Goal: Use online tool/utility: Utilize a website feature to perform a specific function

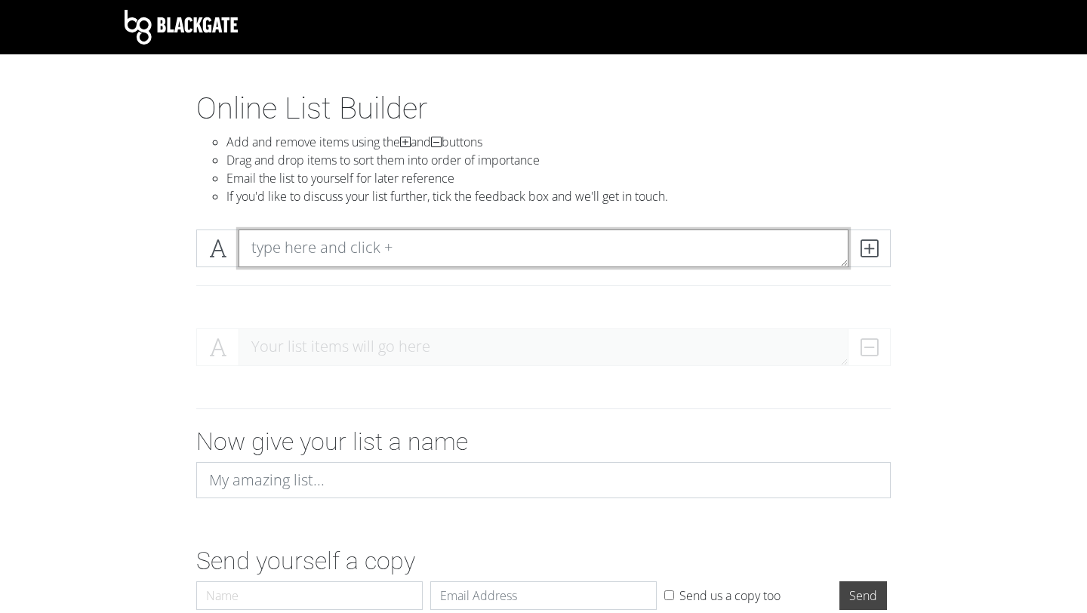
click at [374, 240] on textarea at bounding box center [544, 249] width 610 height 38
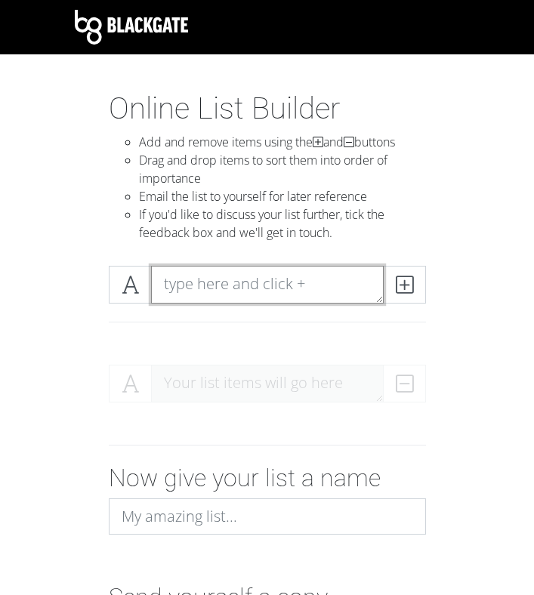
click at [221, 288] on textarea at bounding box center [267, 285] width 233 height 38
type textarea "heat shock"
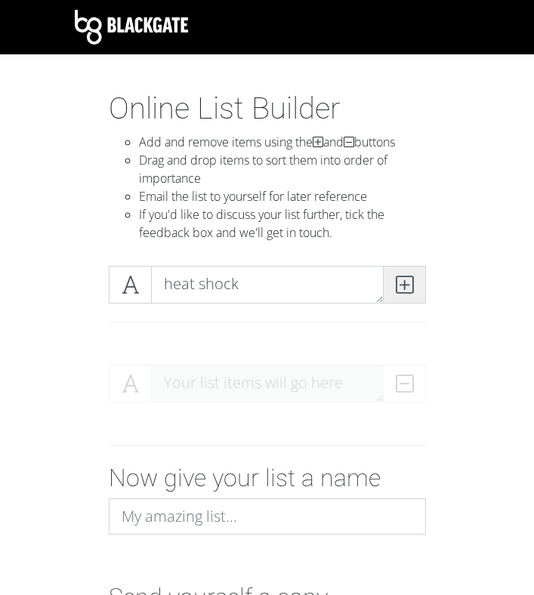
click at [407, 282] on icon at bounding box center [404, 284] width 17 height 15
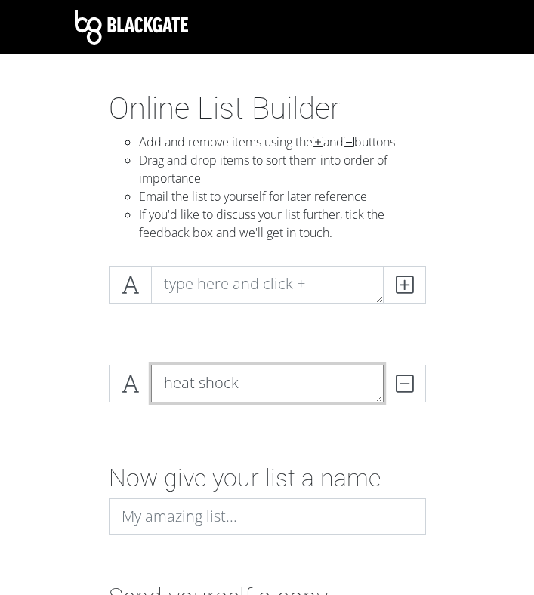
click at [297, 366] on textarea "heat shock" at bounding box center [267, 384] width 233 height 38
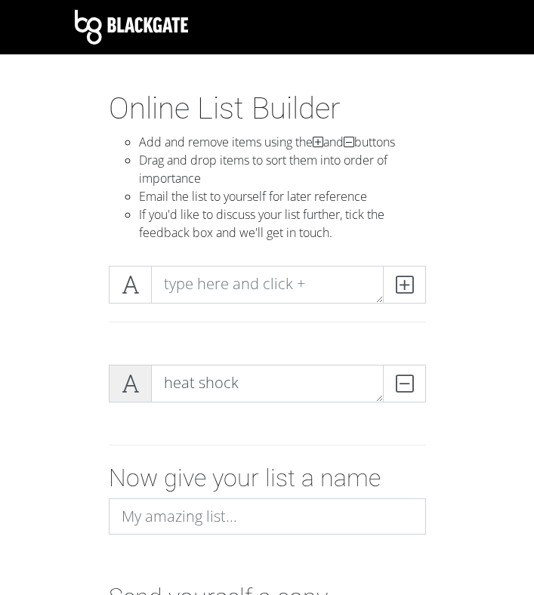
click at [138, 391] on icon at bounding box center [130, 383] width 17 height 15
click at [137, 376] on icon at bounding box center [130, 383] width 17 height 15
click at [141, 392] on span at bounding box center [130, 384] width 43 height 38
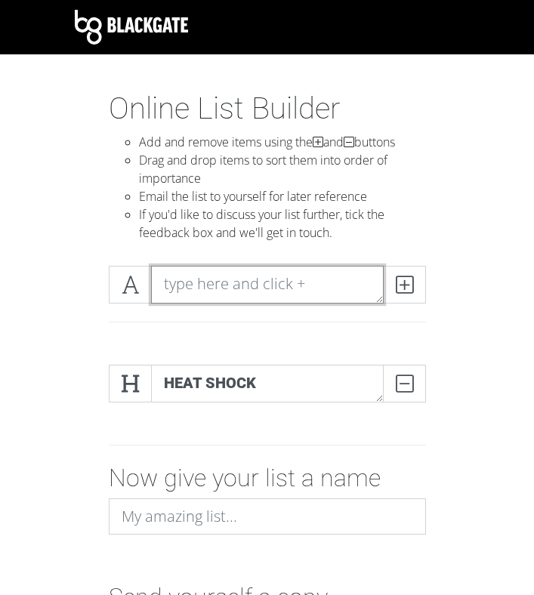
click at [265, 288] on textarea at bounding box center [267, 285] width 233 height 38
type textarea "knowth aDNA"
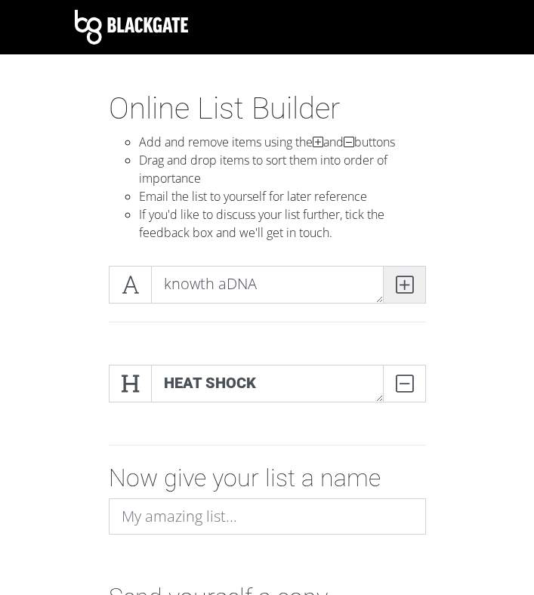
click at [416, 287] on span at bounding box center [404, 285] width 43 height 38
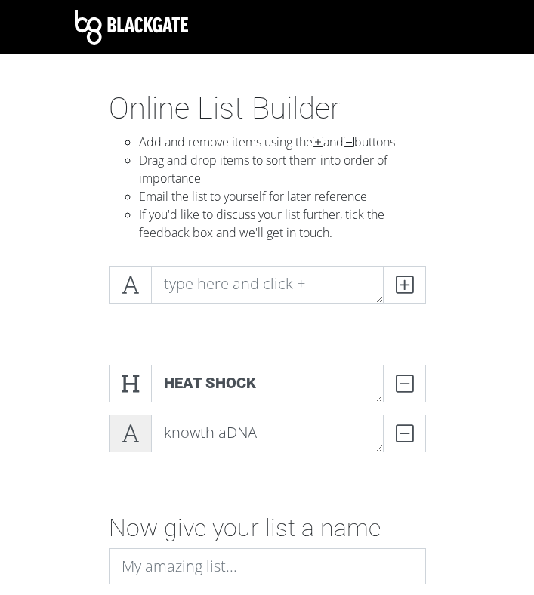
click at [124, 438] on icon at bounding box center [130, 433] width 17 height 15
click at [137, 432] on icon at bounding box center [130, 433] width 17 height 15
click at [83, 484] on div at bounding box center [267, 494] width 408 height 37
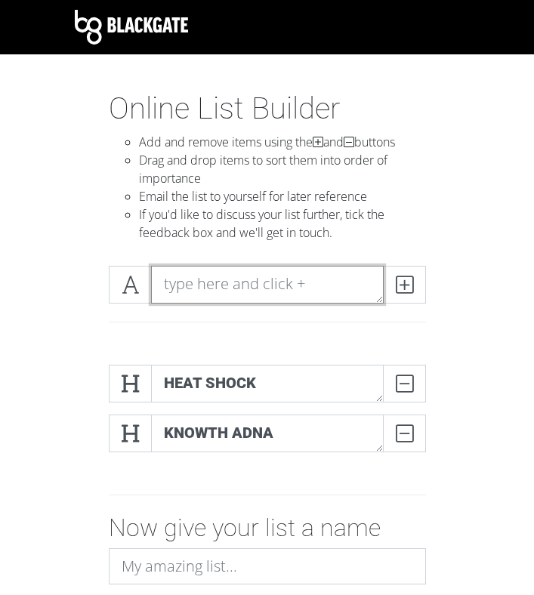
click at [205, 281] on textarea at bounding box center [267, 285] width 233 height 38
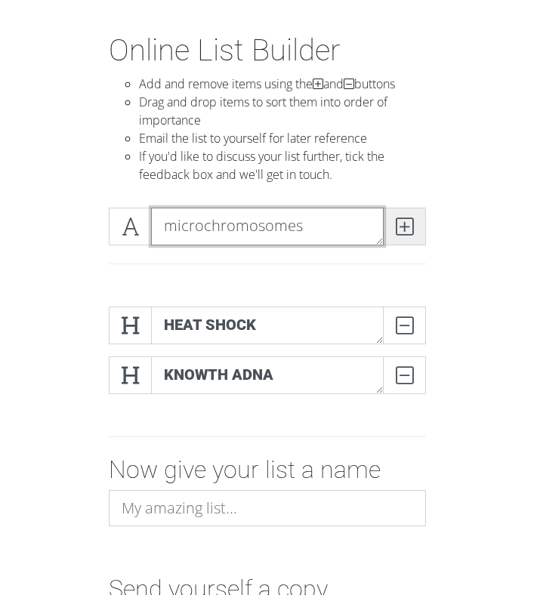
type textarea "microchromosomes"
click at [414, 220] on span at bounding box center [404, 227] width 43 height 38
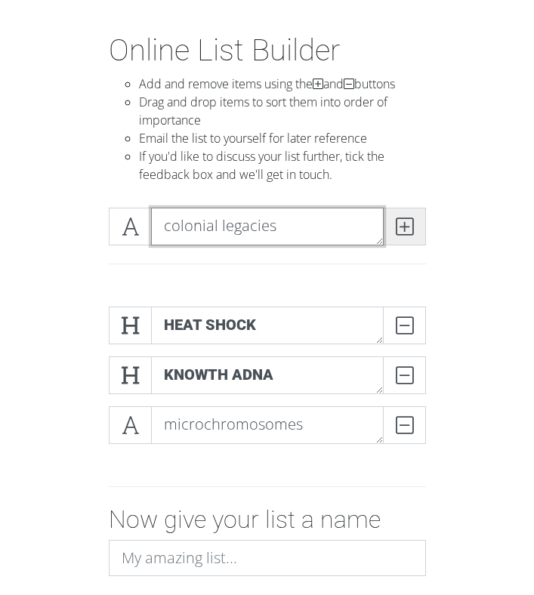
type textarea "colonial legacies"
click at [400, 233] on icon at bounding box center [404, 226] width 17 height 15
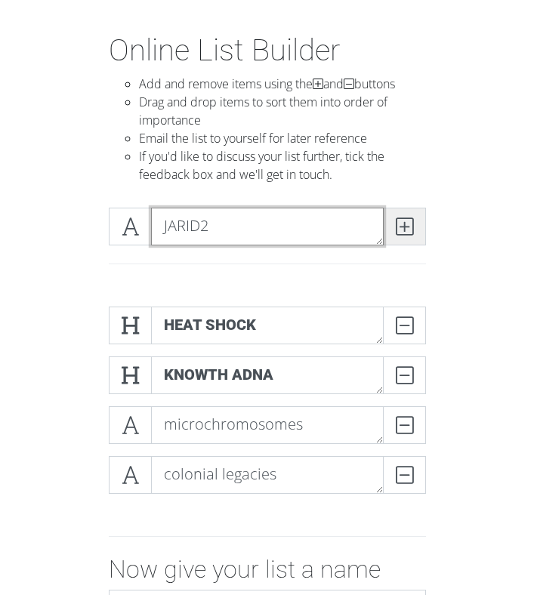
type textarea "JARID2"
click at [405, 225] on icon at bounding box center [404, 226] width 17 height 15
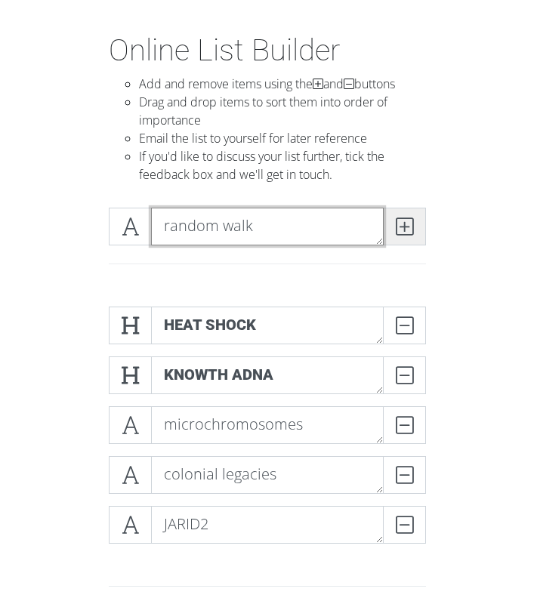
type textarea "random walk"
click at [396, 221] on icon at bounding box center [404, 226] width 17 height 15
click at [365, 242] on textarea "bovid bones" at bounding box center [267, 227] width 233 height 38
type textarea "bovid bones"
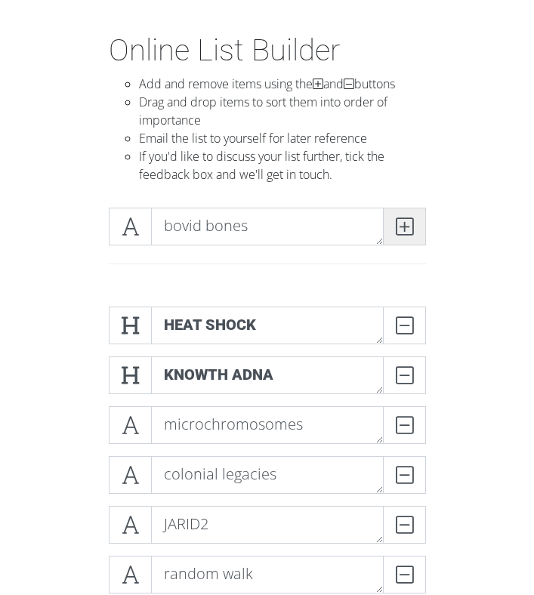
click at [421, 227] on span at bounding box center [404, 227] width 43 height 38
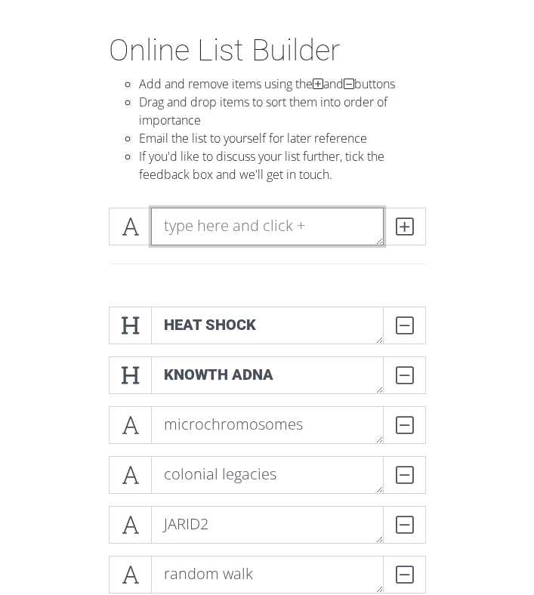
type textarea "x"
type textarea "sex and age"
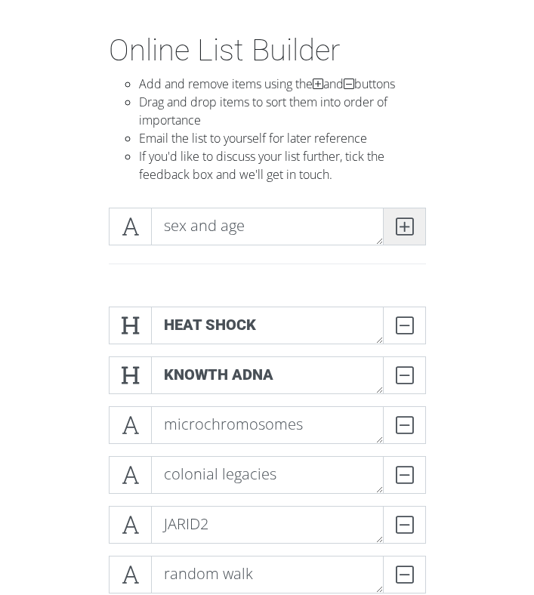
click at [396, 234] on icon at bounding box center [404, 226] width 17 height 15
type textarea "visualising"
click at [418, 237] on span at bounding box center [404, 227] width 43 height 38
type textarea "trithorax"
click at [392, 235] on span at bounding box center [404, 227] width 43 height 38
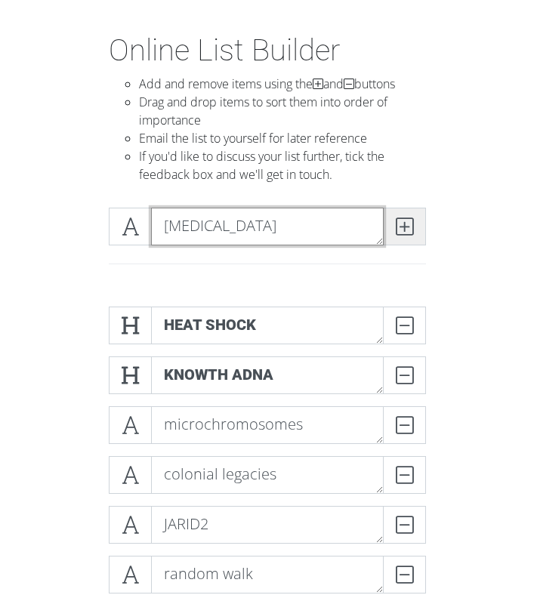
type textarea "[MEDICAL_DATA]"
click at [405, 230] on icon at bounding box center [404, 226] width 17 height 15
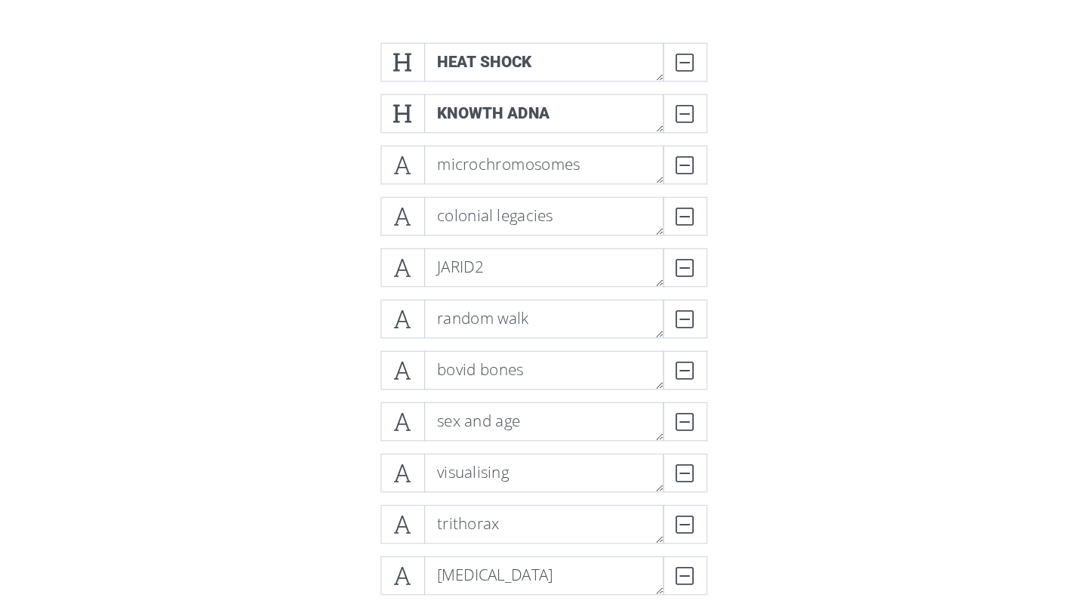
scroll to position [373, 0]
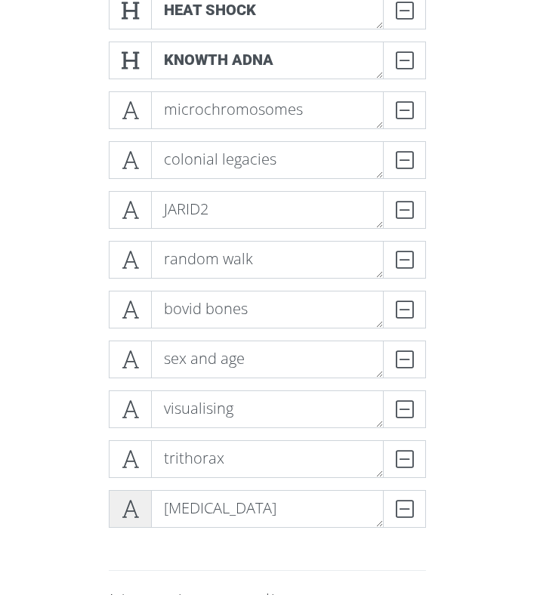
click at [138, 502] on icon at bounding box center [130, 508] width 17 height 15
click at [136, 451] on icon at bounding box center [130, 458] width 17 height 15
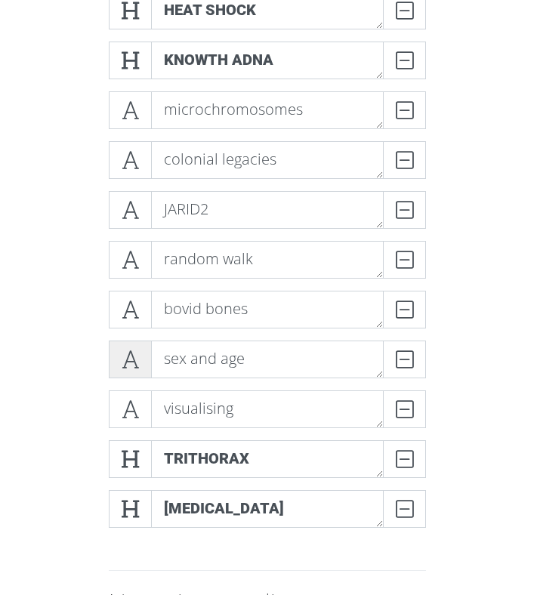
click at [138, 352] on icon at bounding box center [130, 359] width 17 height 15
click at [138, 308] on icon at bounding box center [130, 309] width 17 height 15
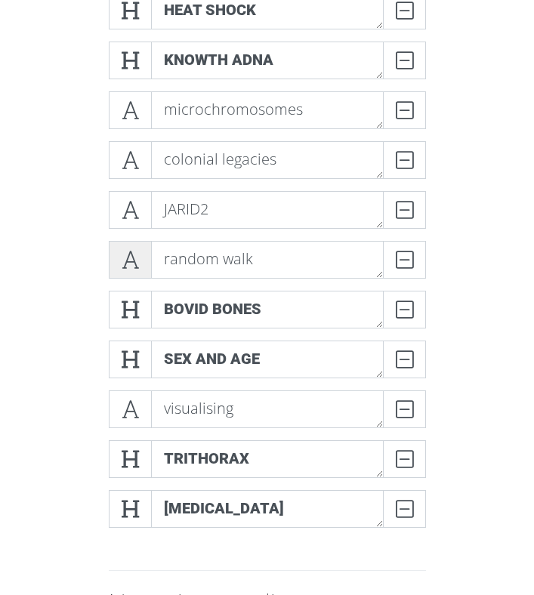
click at [135, 246] on span at bounding box center [130, 260] width 43 height 38
click at [130, 396] on span at bounding box center [130, 409] width 43 height 38
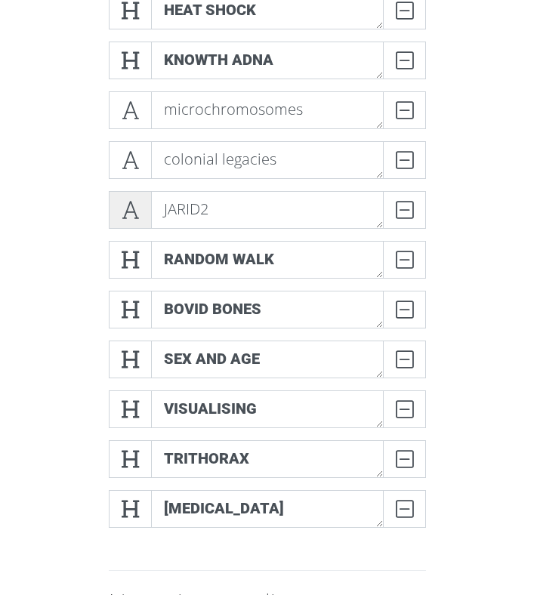
click at [130, 196] on span at bounding box center [130, 210] width 43 height 38
click at [130, 149] on span at bounding box center [130, 160] width 43 height 38
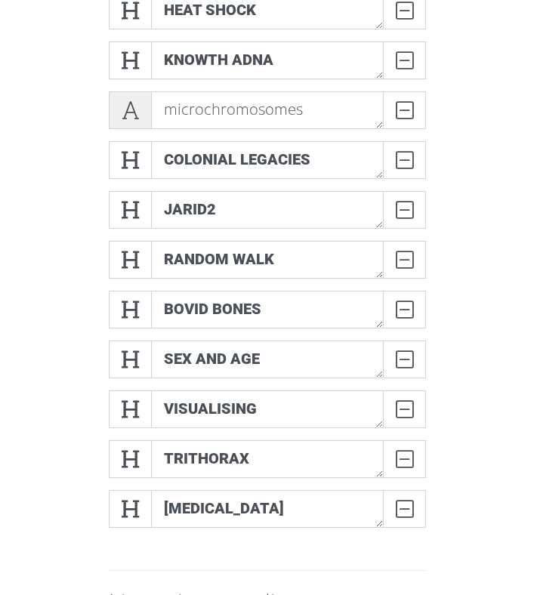
click at [133, 103] on icon at bounding box center [130, 110] width 17 height 15
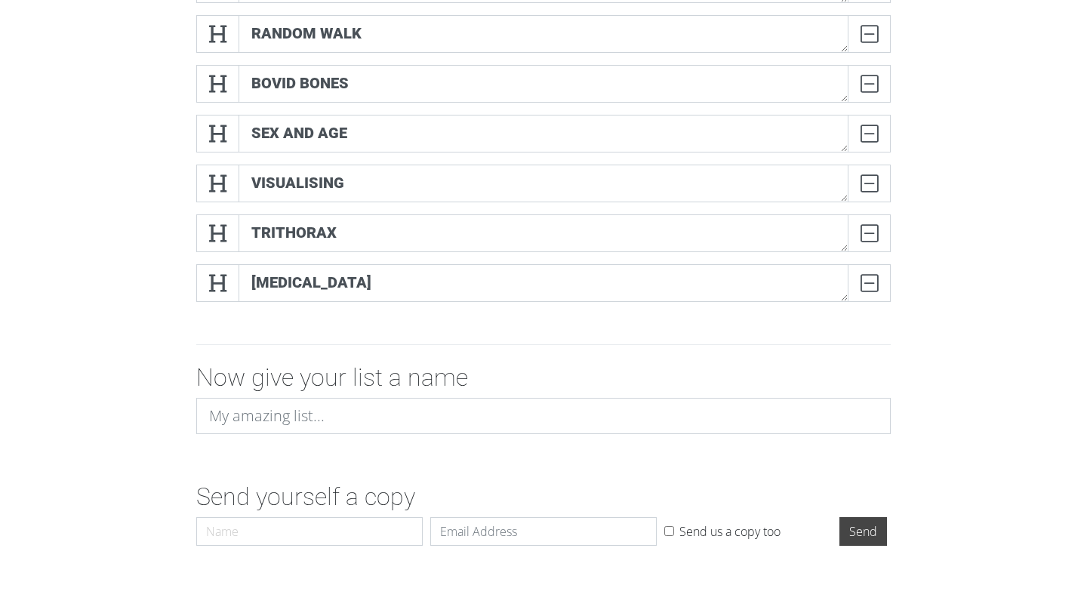
scroll to position [580, 0]
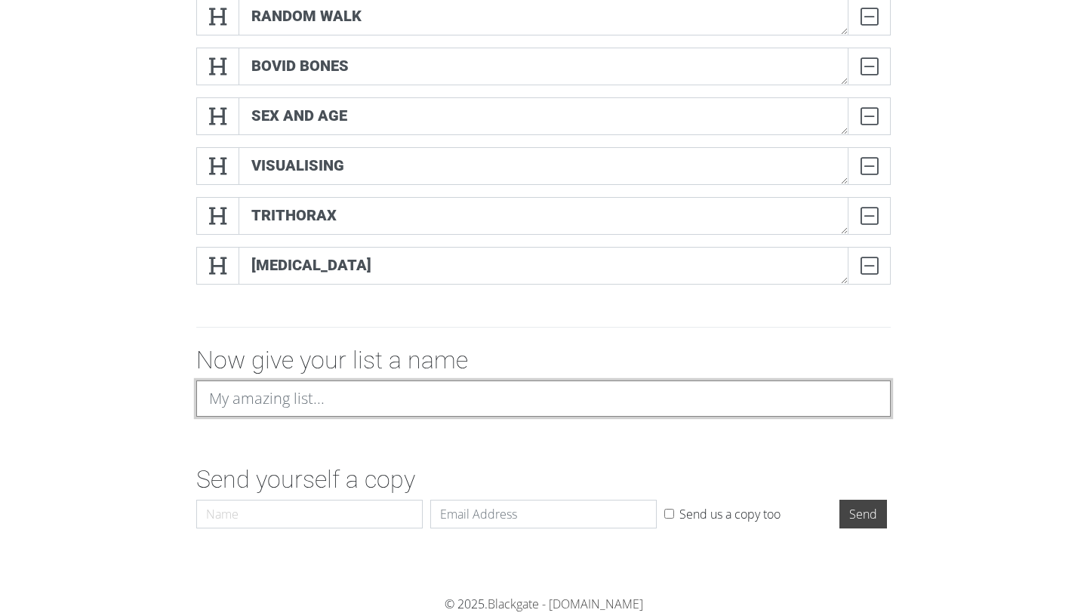
click at [354, 410] on input at bounding box center [543, 399] width 695 height 36
type input "CAPSTONE"
click at [840, 500] on input "Send" at bounding box center [864, 514] width 48 height 29
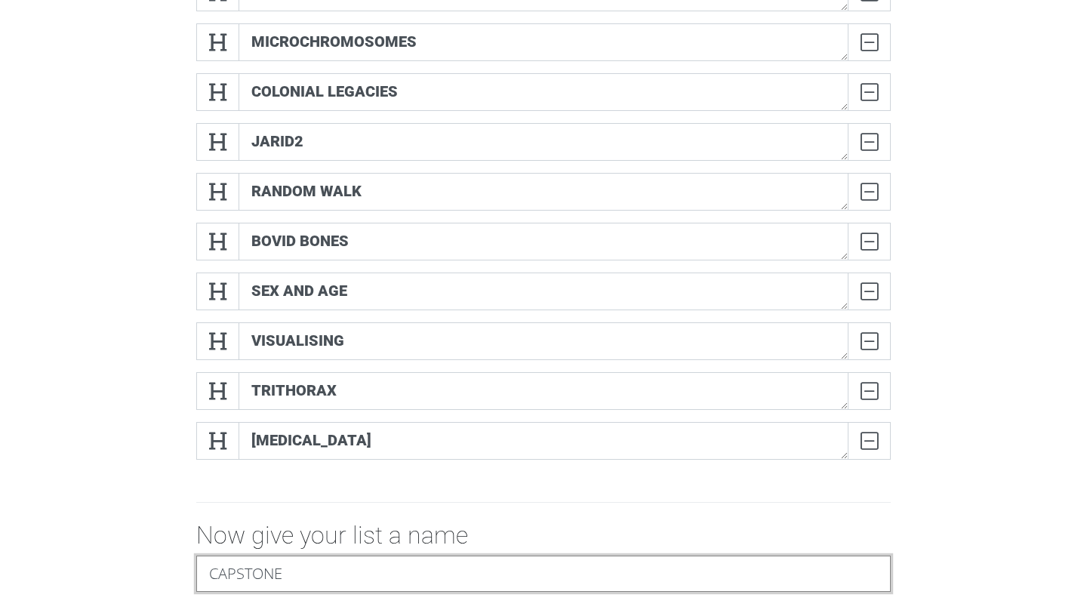
scroll to position [106, 0]
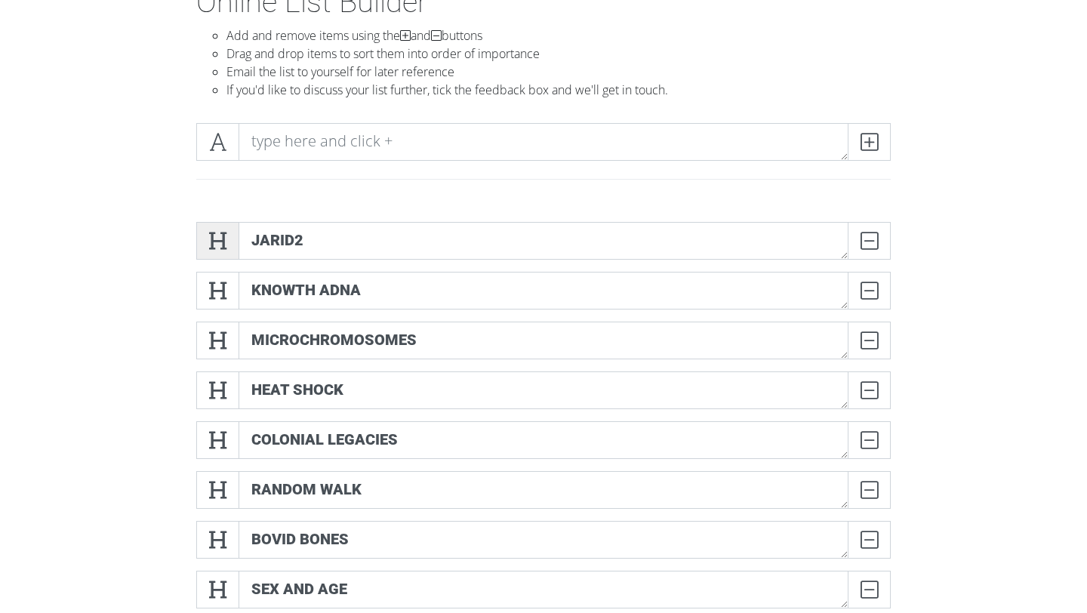
click at [223, 233] on icon at bounding box center [217, 240] width 17 height 15
click at [222, 283] on icon at bounding box center [217, 290] width 17 height 15
click at [222, 371] on span at bounding box center [217, 390] width 43 height 38
click at [220, 333] on icon at bounding box center [217, 340] width 17 height 15
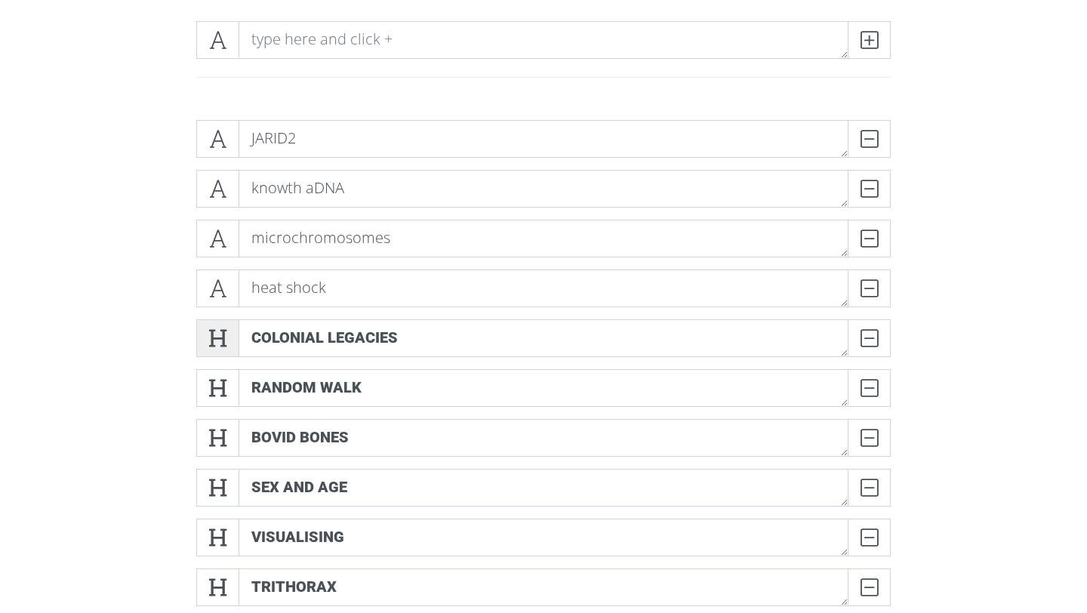
scroll to position [233, 0]
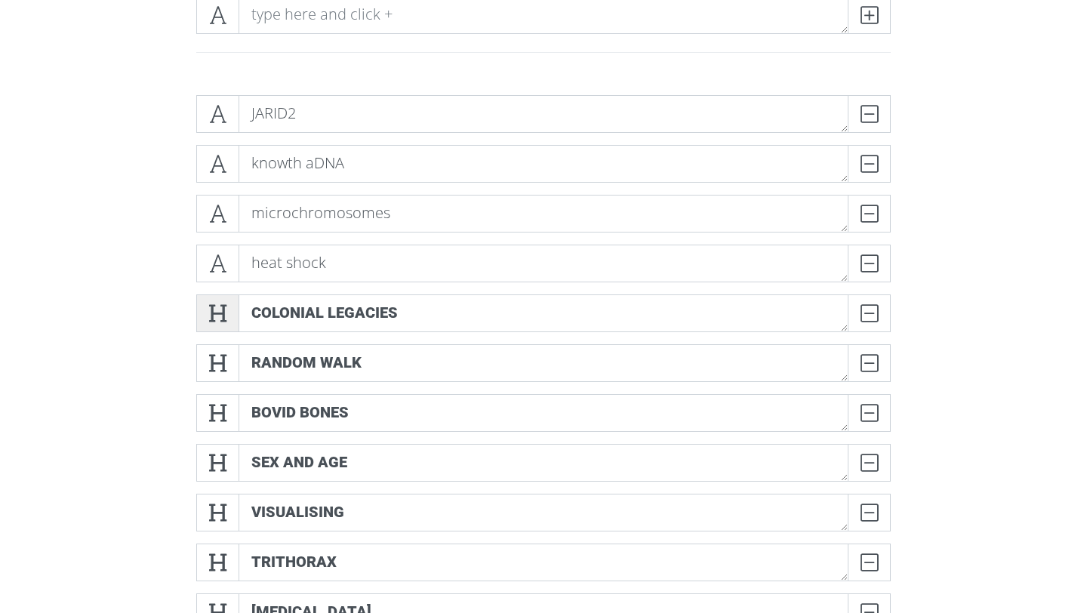
click at [214, 299] on span at bounding box center [217, 313] width 43 height 38
click at [214, 365] on icon at bounding box center [217, 363] width 17 height 15
click at [214, 405] on icon at bounding box center [217, 412] width 17 height 15
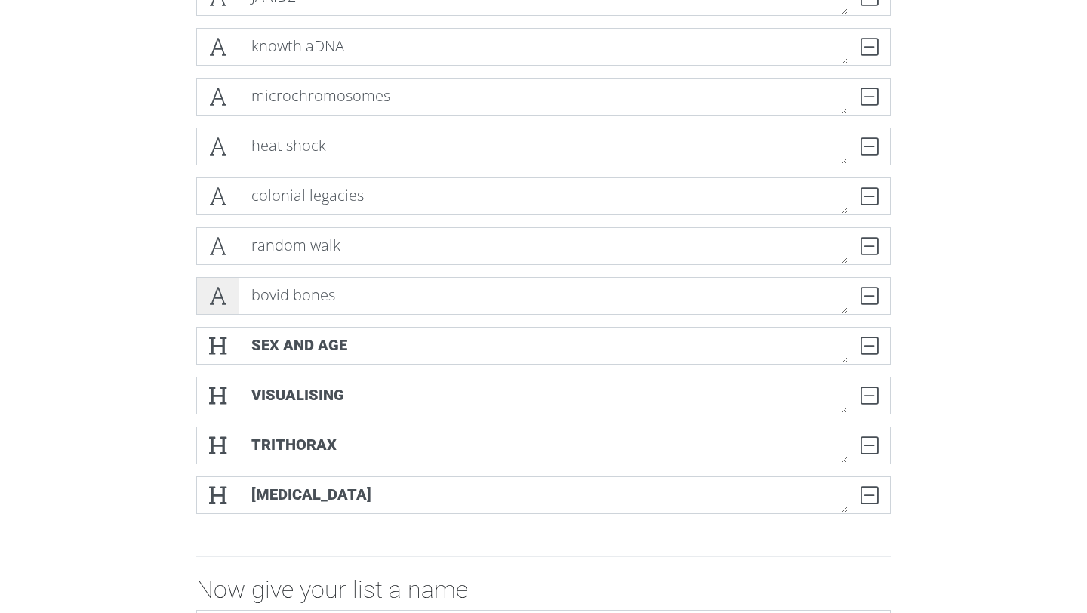
scroll to position [362, 0]
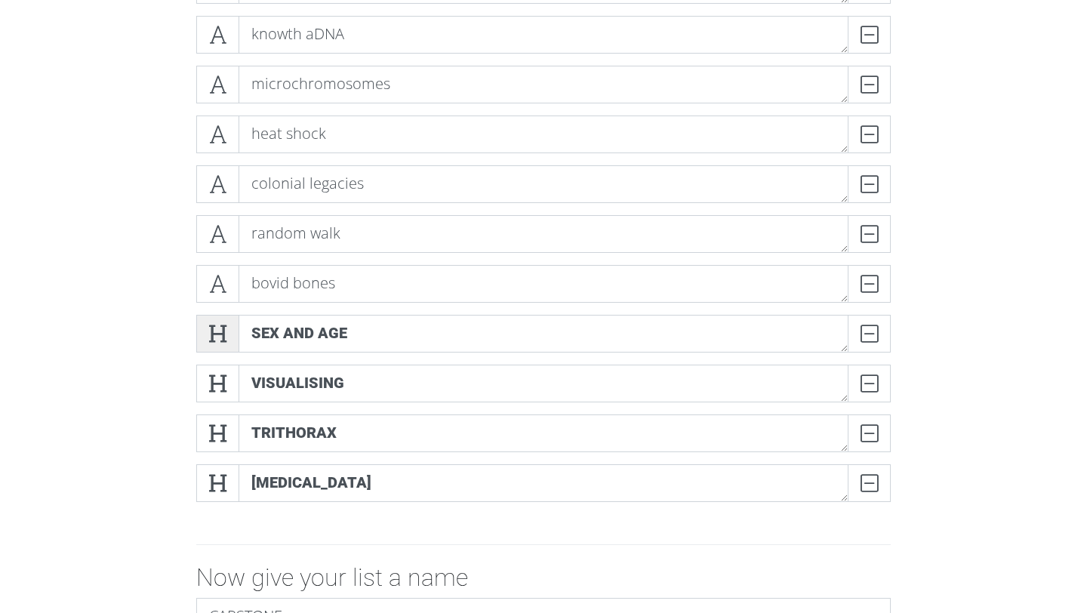
click at [217, 350] on span at bounding box center [217, 334] width 43 height 38
click at [217, 391] on icon at bounding box center [217, 383] width 17 height 15
click at [217, 438] on icon at bounding box center [217, 433] width 17 height 15
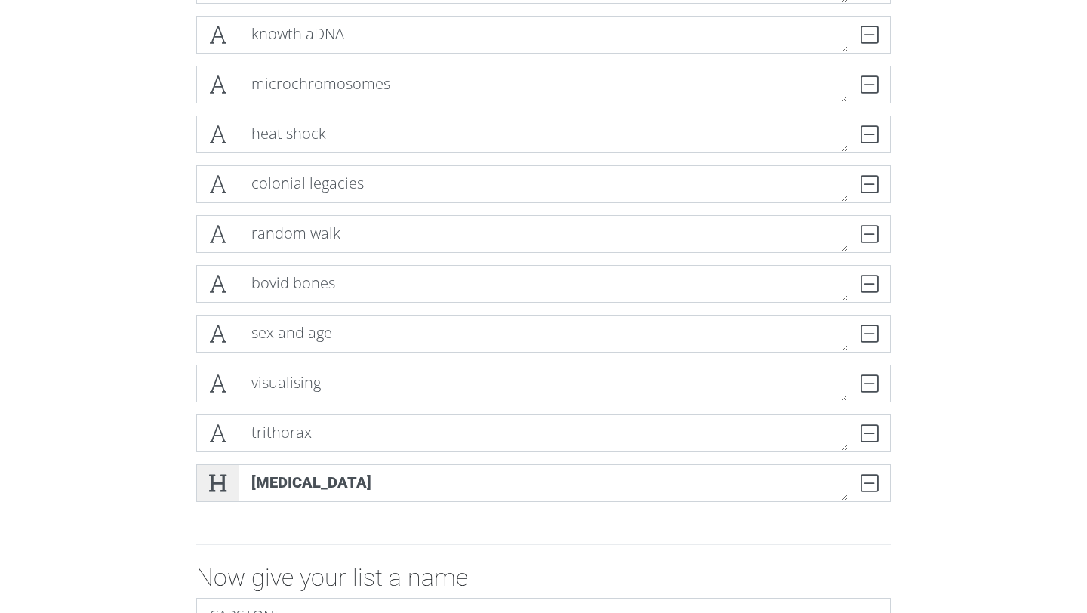
click at [217, 476] on icon at bounding box center [217, 483] width 17 height 15
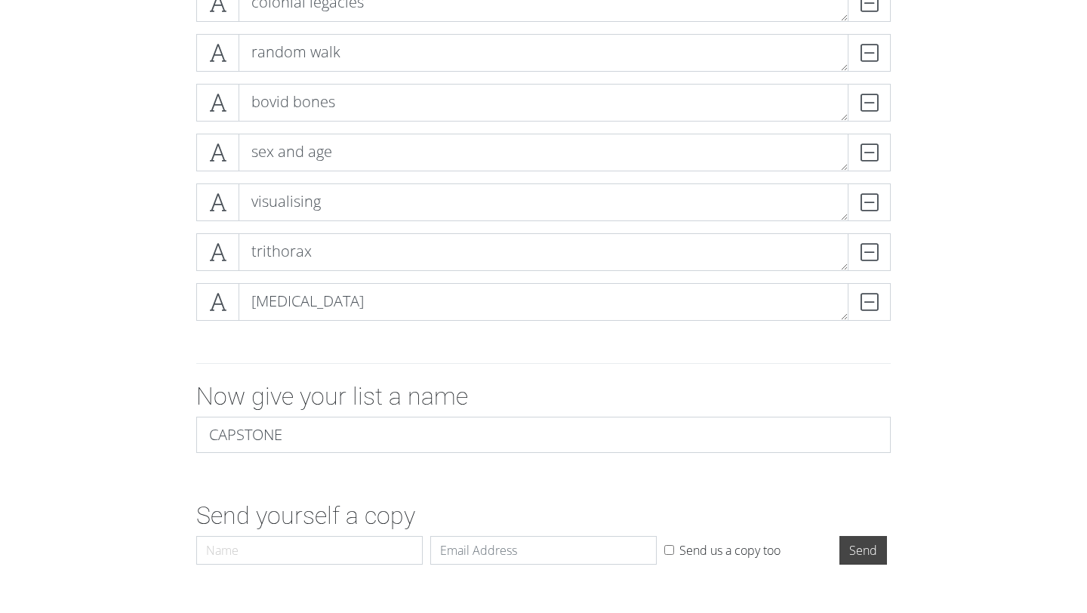
scroll to position [630, 0]
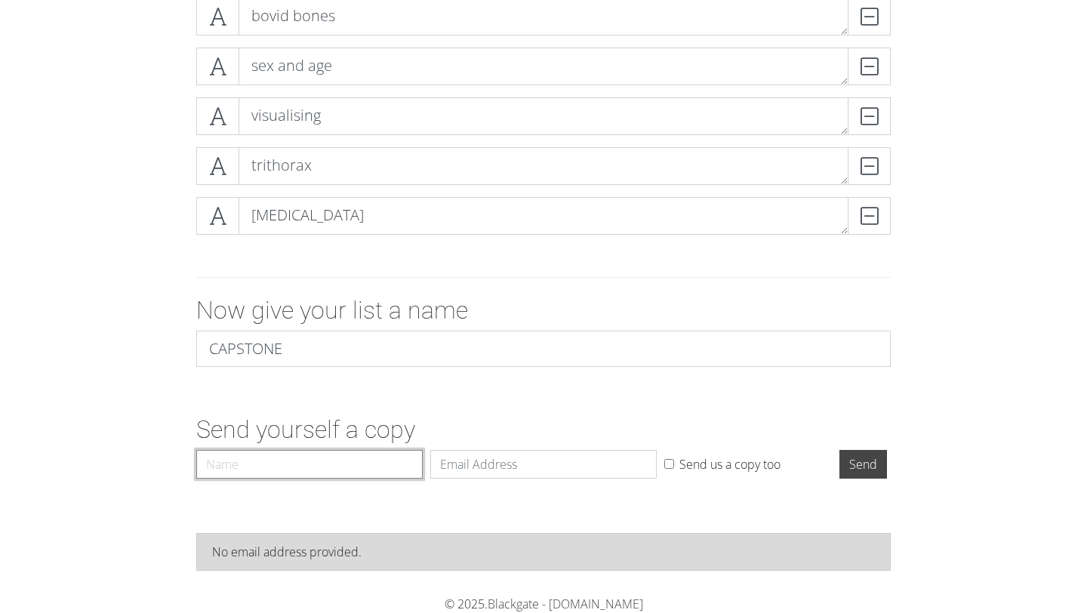
click at [314, 460] on input "Name" at bounding box center [309, 464] width 227 height 29
type input "isobel"
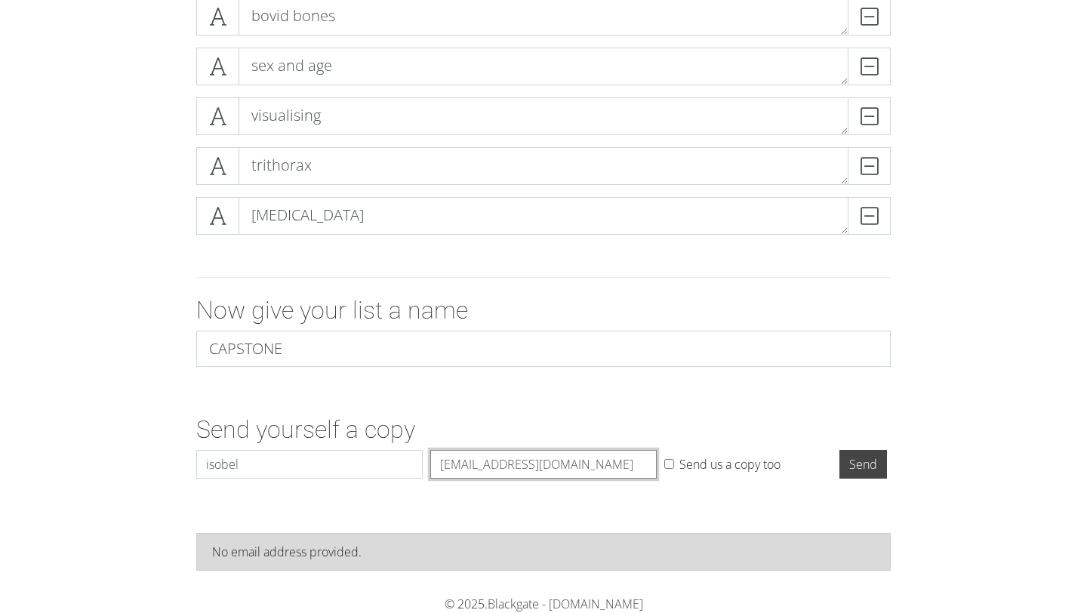
type input "[EMAIL_ADDRESS][DOMAIN_NAME]"
click at [883, 480] on div "Send" at bounding box center [865, 467] width 58 height 35
click at [867, 469] on input "Send" at bounding box center [864, 464] width 48 height 29
click at [858, 466] on input "Send" at bounding box center [864, 464] width 48 height 29
click at [858, 461] on input "Send" at bounding box center [864, 464] width 48 height 29
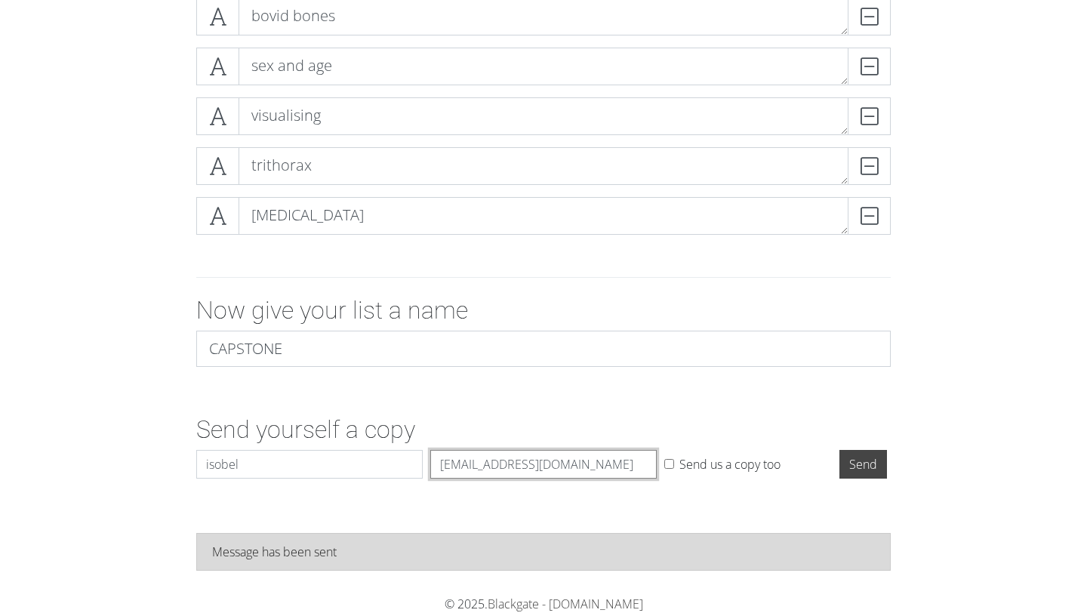
click at [584, 470] on input "[EMAIL_ADDRESS][DOMAIN_NAME]" at bounding box center [543, 464] width 227 height 29
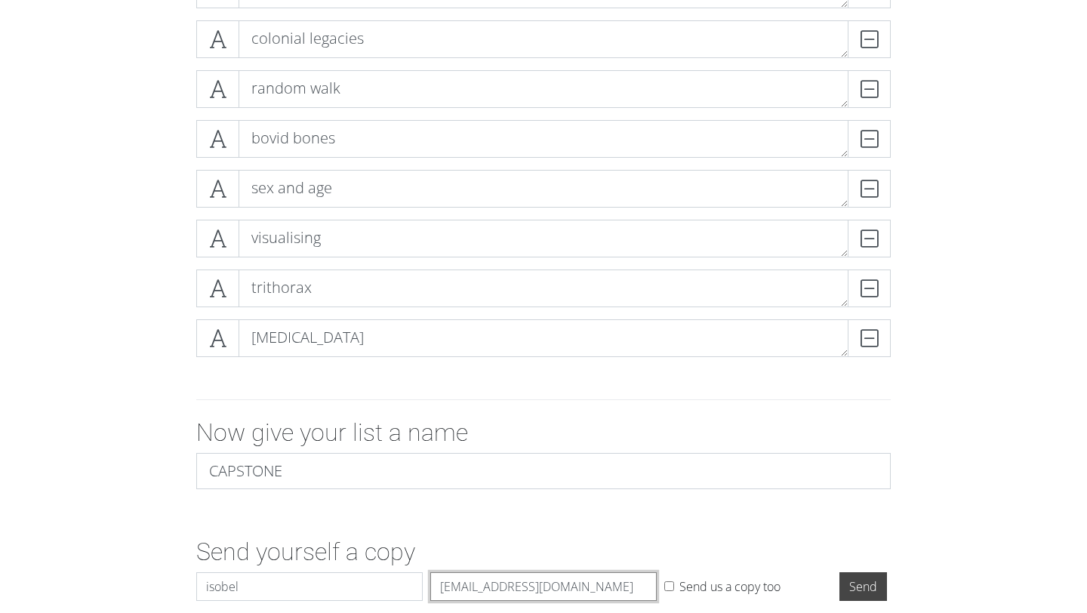
scroll to position [297, 0]
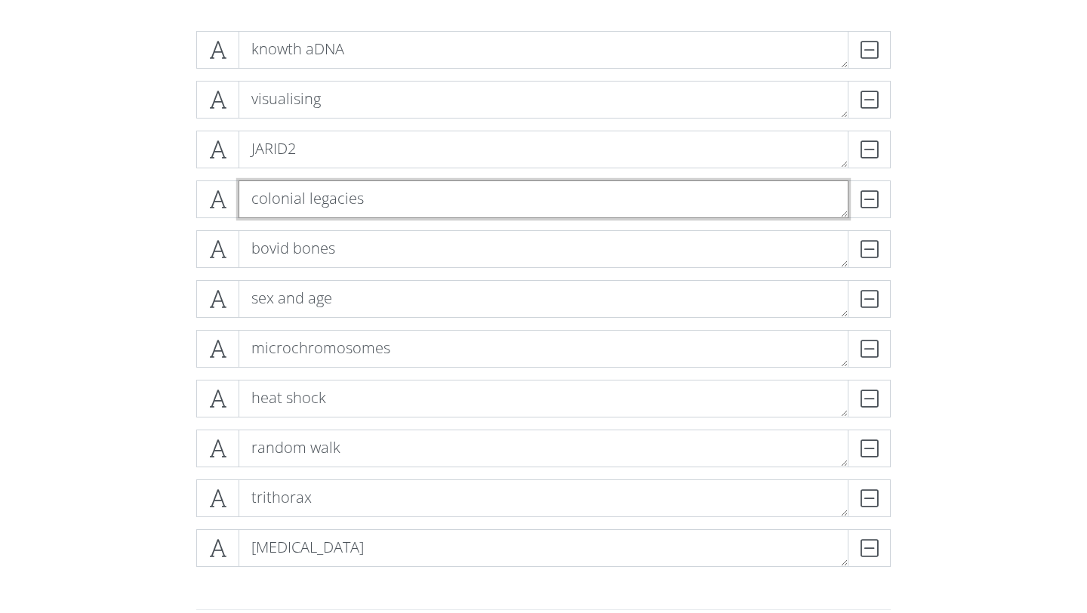
drag, startPoint x: 350, startPoint y: 378, endPoint x: 350, endPoint y: 550, distance: 171.4
click at [350, 546] on div "knowth aDNA DELETE visualising DELETE JARID2 DELETE colonial legacies DELETE bo…" at bounding box center [543, 305] width 695 height 548
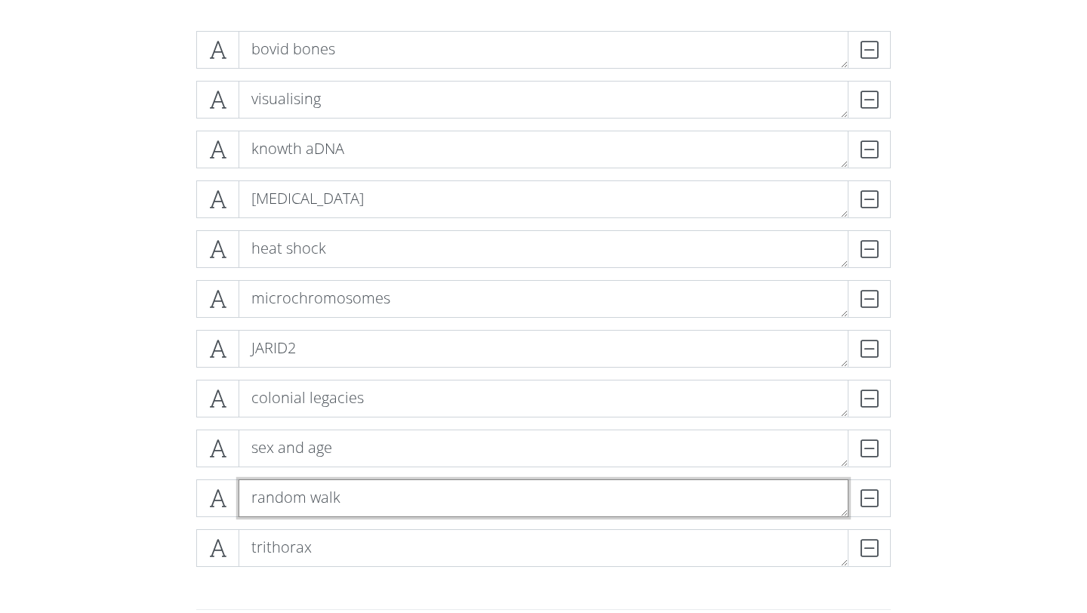
drag, startPoint x: 321, startPoint y: 491, endPoint x: 373, endPoint y: 120, distance: 374.4
click at [373, 120] on div "bovid bones DELETE visualising DELETE knowth aDNA DELETE [MEDICAL_DATA] DELETE …" at bounding box center [543, 305] width 695 height 548
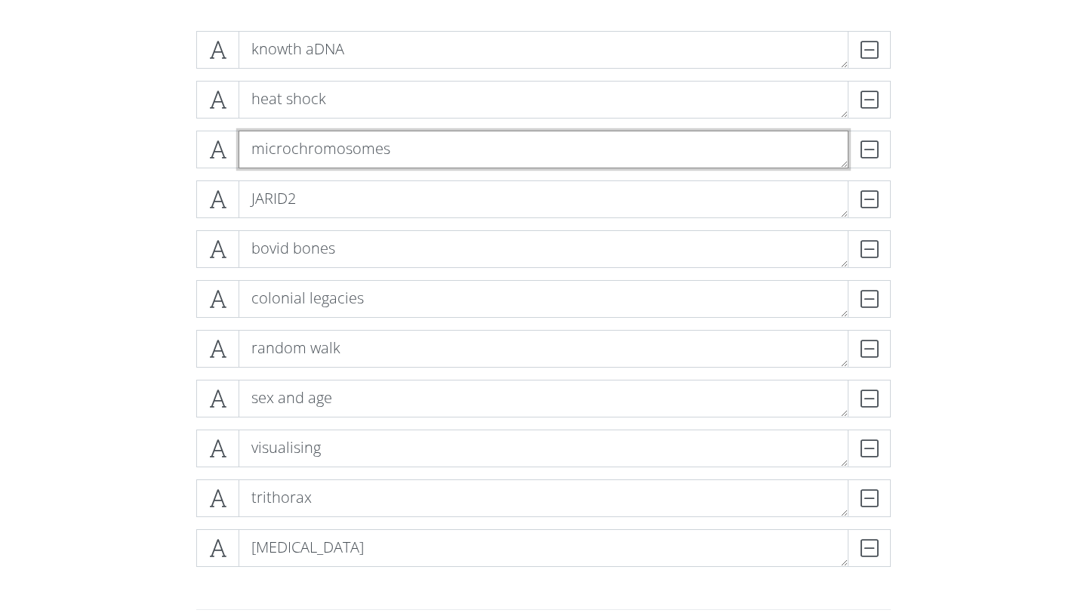
click at [411, 160] on textarea "microchromosomes" at bounding box center [544, 150] width 610 height 38
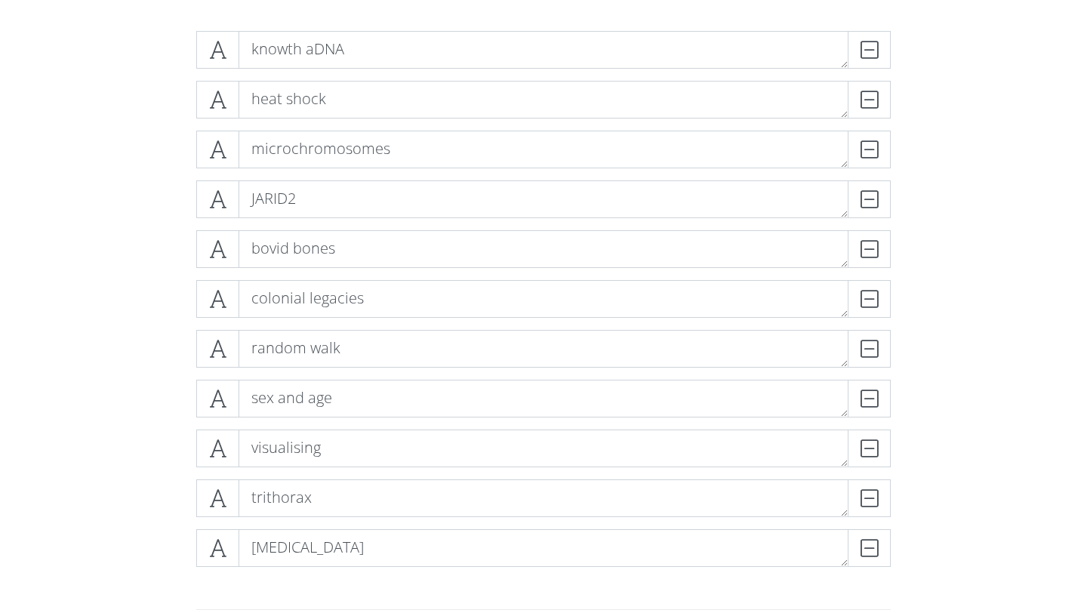
click at [101, 148] on form "knowth aDNA DELETE heat shock DELETE microchromosomes DELETE JARID2 DELETE bovi…" at bounding box center [543, 418] width 1087 height 799
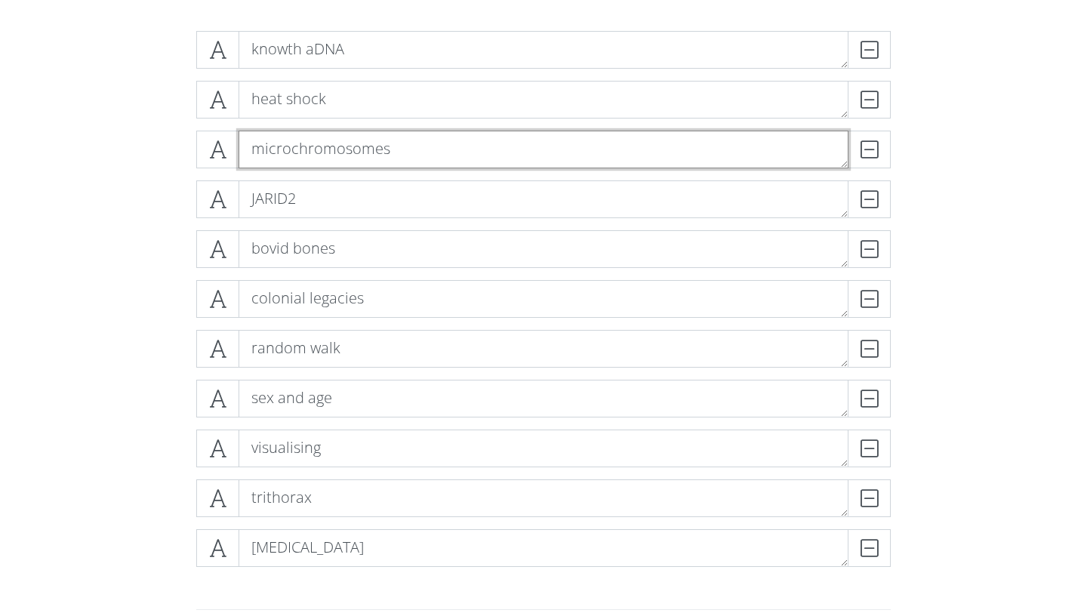
click at [264, 150] on textarea "microchromosomes" at bounding box center [544, 150] width 610 height 38
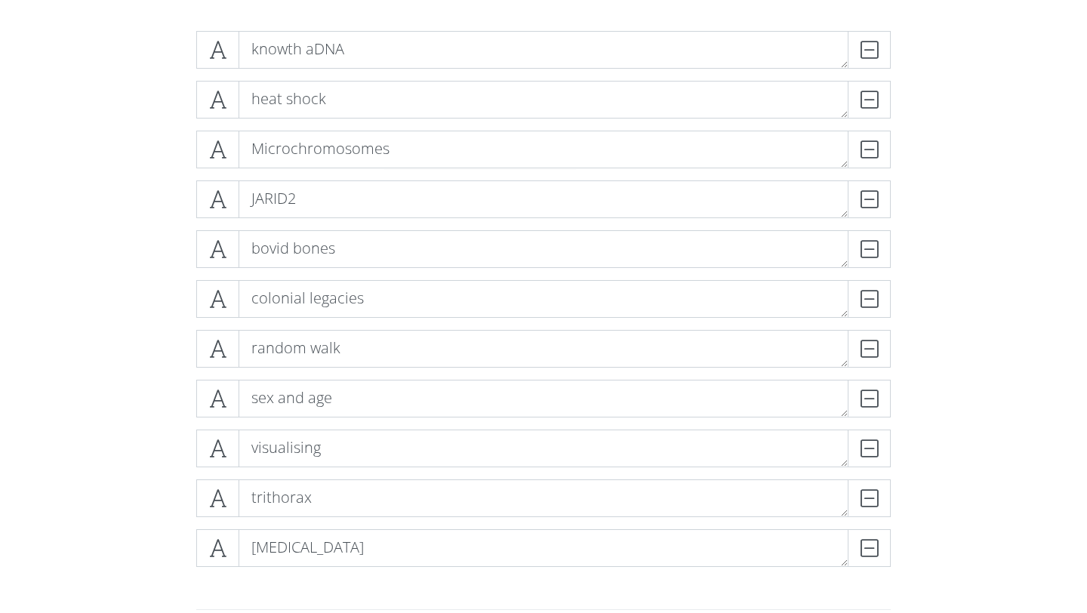
click at [0, 220] on form "knowth aDNA DELETE heat shock DELETE Microchromosomes DELETE JARID2 DELETE bovi…" at bounding box center [543, 418] width 1087 height 799
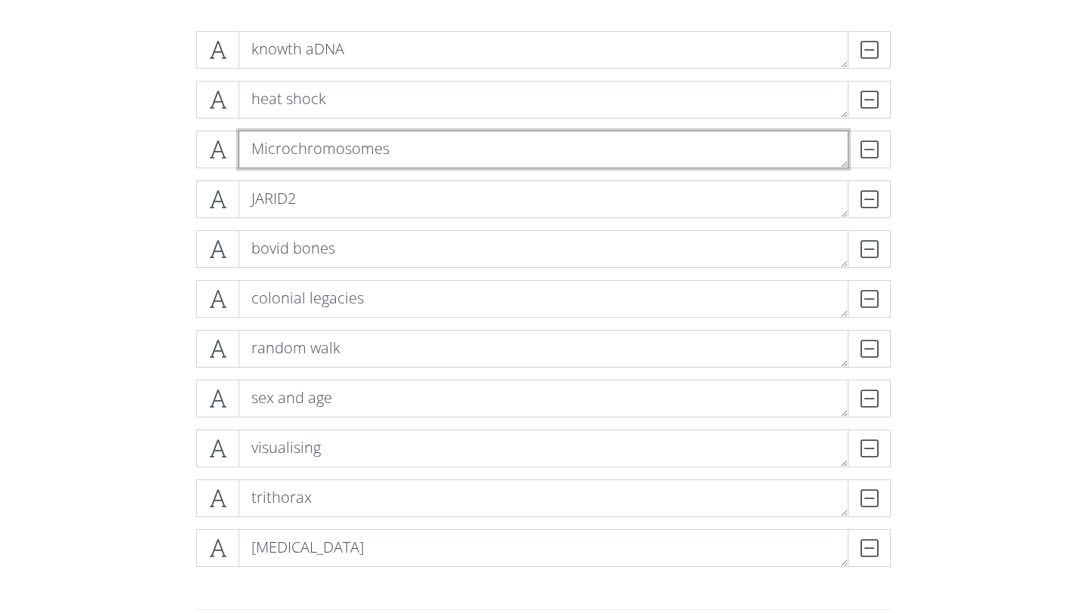
click at [297, 154] on textarea "Microchromosomes" at bounding box center [544, 150] width 610 height 38
type textarea "MicroChromosomes"
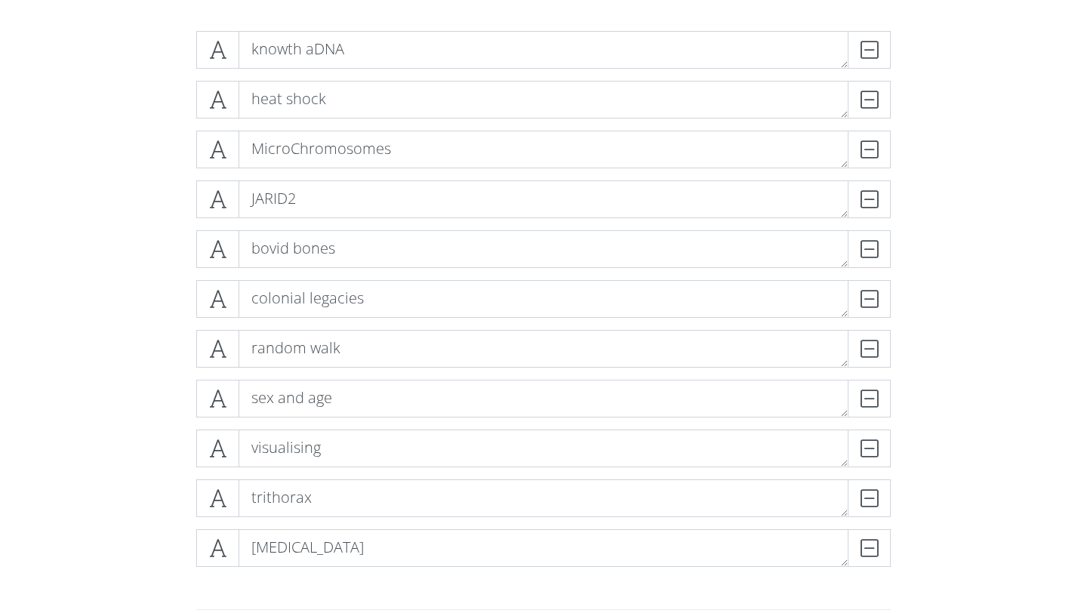
click at [24, 205] on form "knowth aDNA DELETE heat shock DELETE MicroChromosomes DELETE JARID2 DELETE bovi…" at bounding box center [543, 418] width 1087 height 799
click at [85, 159] on form "heat shock DELETE knowth aDNA DELETE MicroChromosomes DELETE JARID2 DELETE bovi…" at bounding box center [543, 418] width 1087 height 799
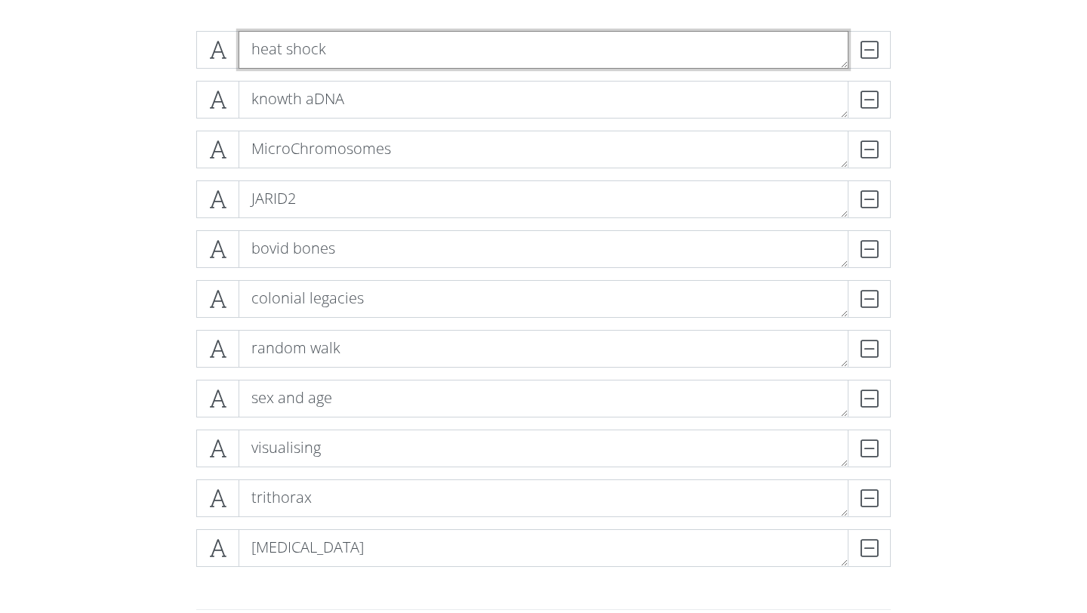
click at [262, 53] on textarea "heat shock" at bounding box center [544, 50] width 610 height 38
click at [294, 58] on textarea "Heat shock" at bounding box center [544, 50] width 610 height 38
type textarea "Heat Shock"
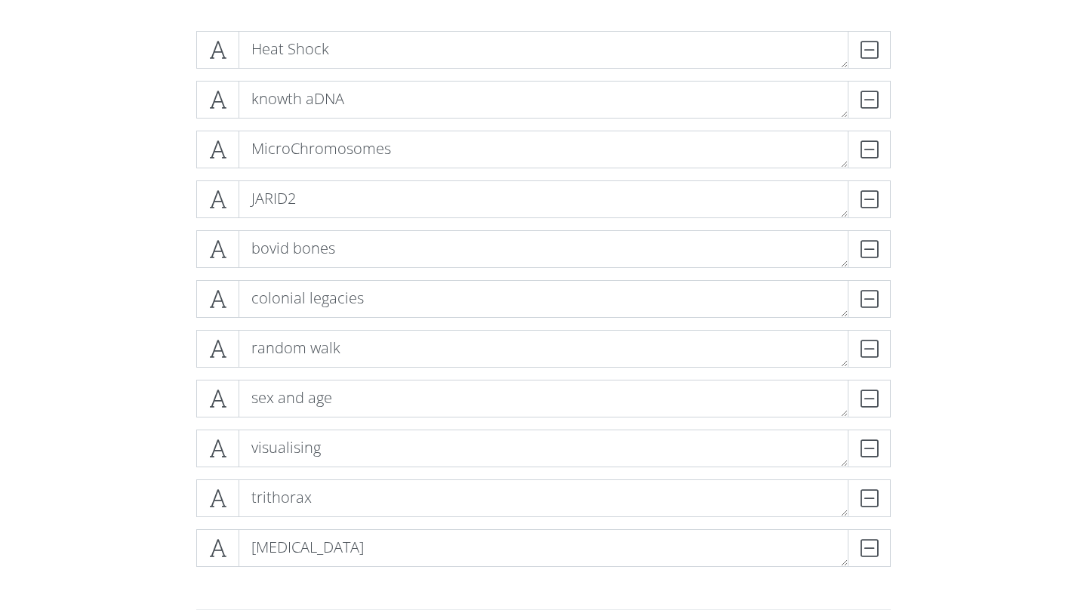
click at [39, 202] on form "Heat Shock DELETE knowth aDNA DELETE MicroChromosomes DELETE JARID2 DELETE bovi…" at bounding box center [543, 418] width 1087 height 799
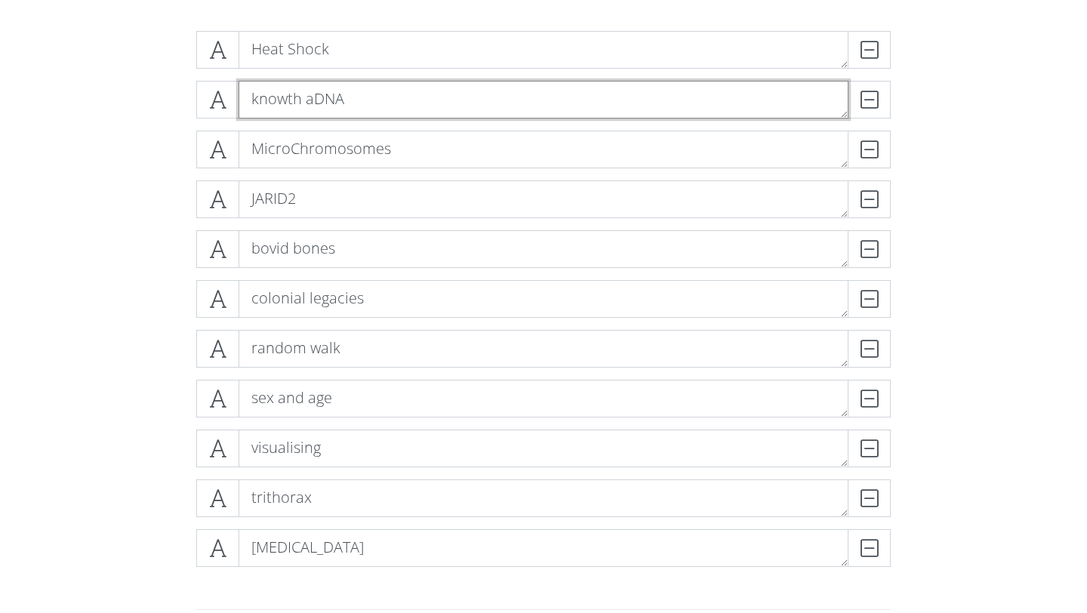
click at [261, 102] on textarea "knowth aDNA" at bounding box center [544, 100] width 610 height 38
type textarea "Knowth aDNA"
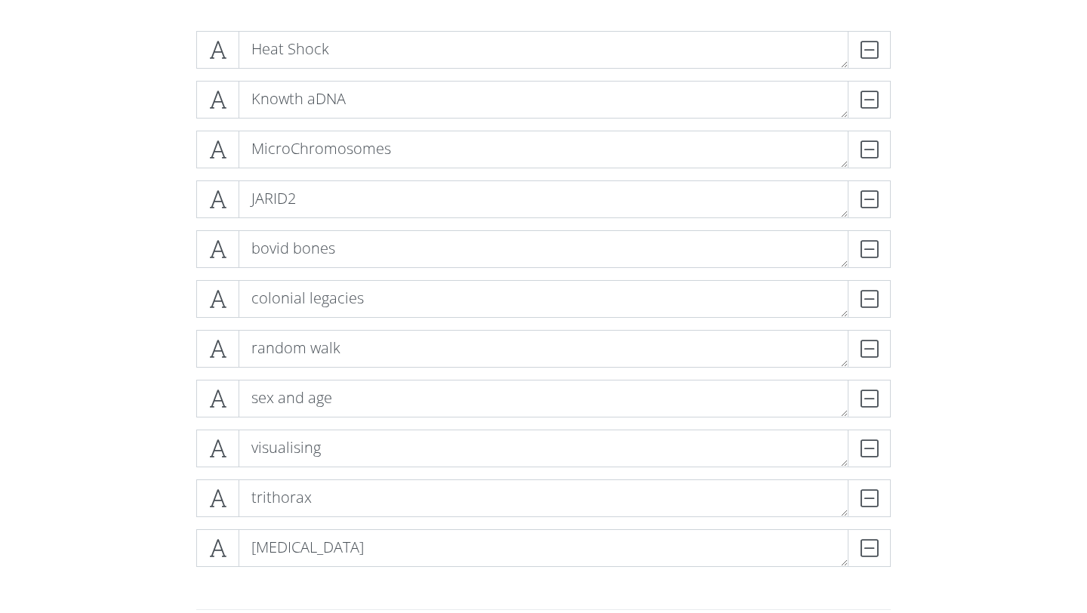
click at [73, 165] on form "Heat Shock DELETE Knowth aDNA DELETE MicroChromosomes DELETE JARID2 DELETE bovi…" at bounding box center [543, 418] width 1087 height 799
click at [87, 318] on form "Heat Shock DELETE MicroChromosomes DELETE JARID2 DELETE Knowth aDNA DELETE bovi…" at bounding box center [543, 418] width 1087 height 799
click at [119, 359] on div "Heat Shock DELETE MicroChromosomes DELETE JARID2 DELETE Knowth aDNA DELETE colo…" at bounding box center [543, 305] width 861 height 572
click at [136, 415] on div "Heat Shock DELETE MicroChromosomes DELETE JARID2 DELETE Knowth aDNA DELETE colo…" at bounding box center [543, 305] width 861 height 572
click at [404, 72] on div "Heat Shock DELETE" at bounding box center [544, 56] width 702 height 50
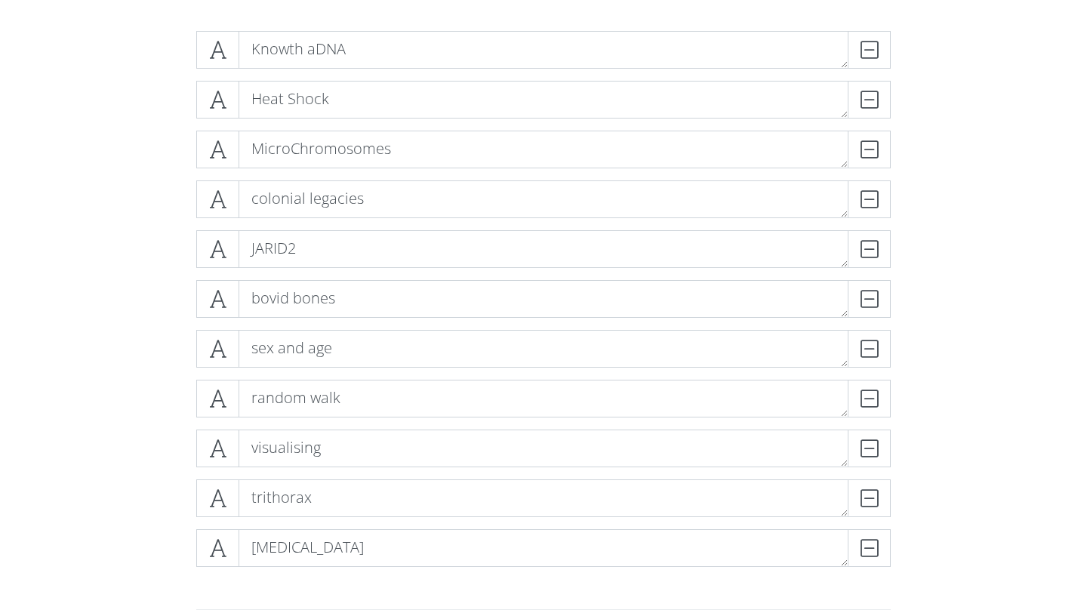
click at [89, 197] on form "Knowth aDNA DELETE Heat Shock DELETE MicroChromosomes DELETE colonial legacies …" at bounding box center [543, 418] width 1087 height 799
click at [367, 74] on div "Heat Shock DELETE" at bounding box center [544, 56] width 702 height 50
click at [53, 158] on form "Knowth aDNA DELETE MicroChromosomes DELETE Heat Shock DELETE colonial legacies …" at bounding box center [543, 418] width 1087 height 799
